Goal: Task Accomplishment & Management: Use online tool/utility

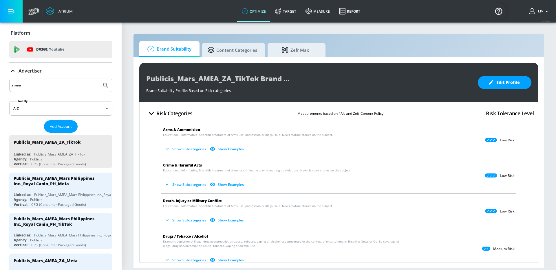
scroll to position [137, 0]
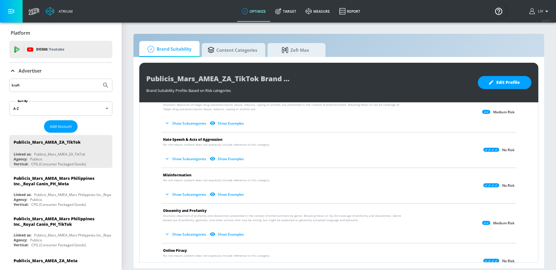
type input "kraft"
click at [99, 79] on button "Submit Search" at bounding box center [105, 85] width 13 height 13
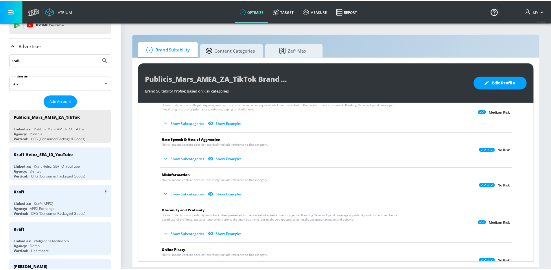
scroll to position [60, 0]
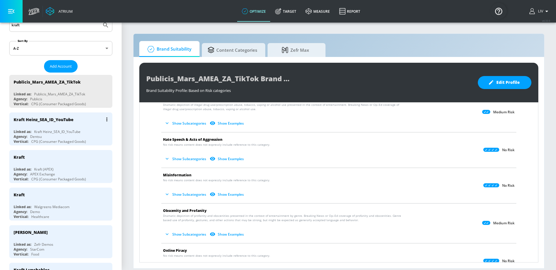
click at [70, 124] on div "Kraft Heinz_SEA_ID_YouTube" at bounding box center [62, 120] width 97 height 14
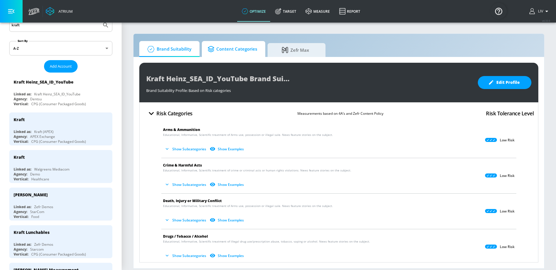
click at [248, 54] on span "Content Categories" at bounding box center [231, 49] width 49 height 14
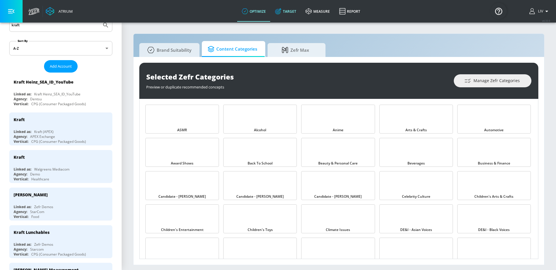
click at [290, 9] on link "Target" at bounding box center [285, 11] width 30 height 21
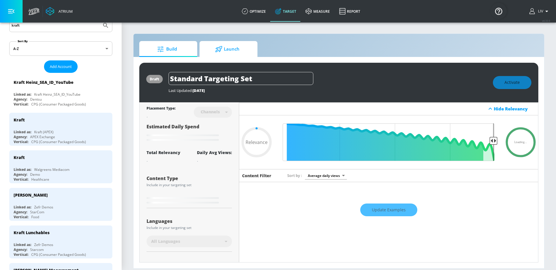
type input "0.05"
click at [214, 50] on span "Launch" at bounding box center [227, 49] width 44 height 14
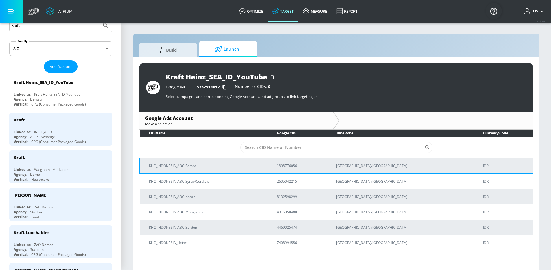
click at [236, 168] on p "KHC_INDONESIA_ABC-Sambal" at bounding box center [206, 166] width 114 height 6
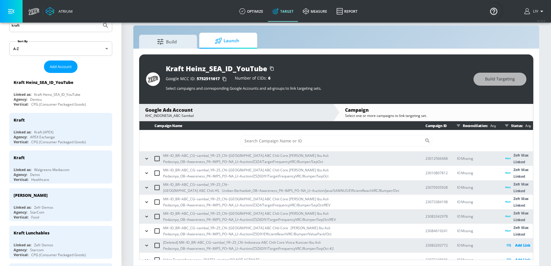
click at [211, 113] on div "KHC_INDONESIA_ABC-Sambal" at bounding box center [236, 115] width 182 height 5
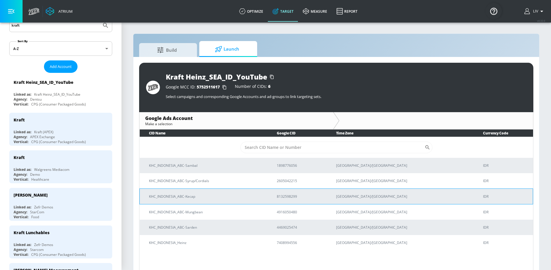
click at [215, 201] on td "KHC_INDONESIA_ABC-Kecap" at bounding box center [204, 197] width 128 height 16
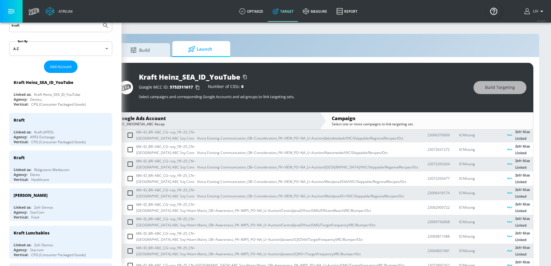
scroll to position [119, 0]
